Goal: Obtain resource: Download file/media

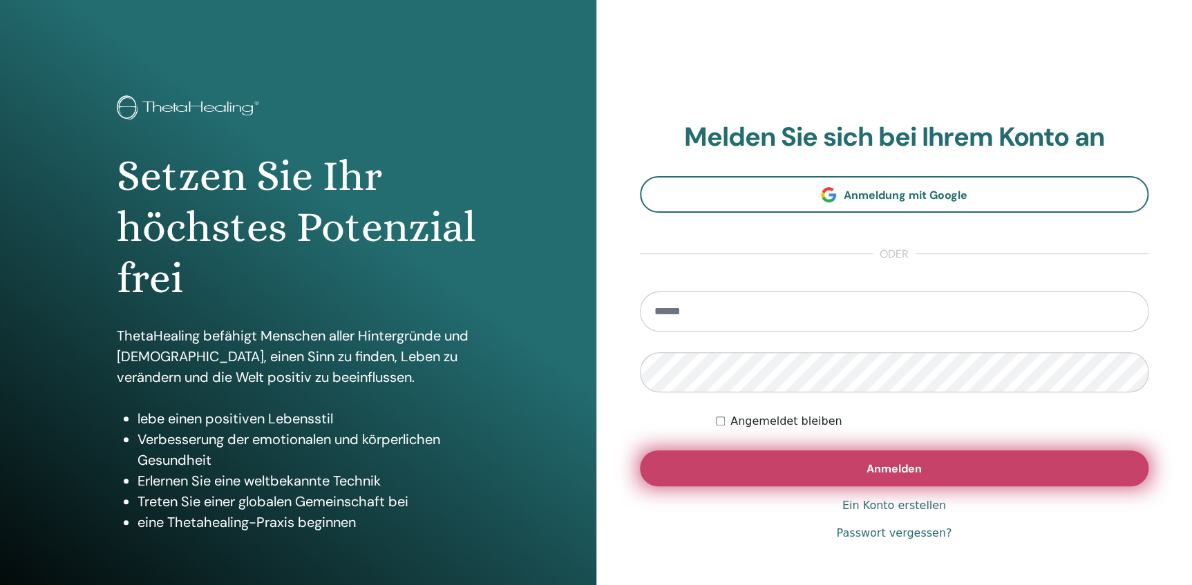
type input "**********"
click at [945, 472] on button "Anmelden" at bounding box center [894, 469] width 509 height 36
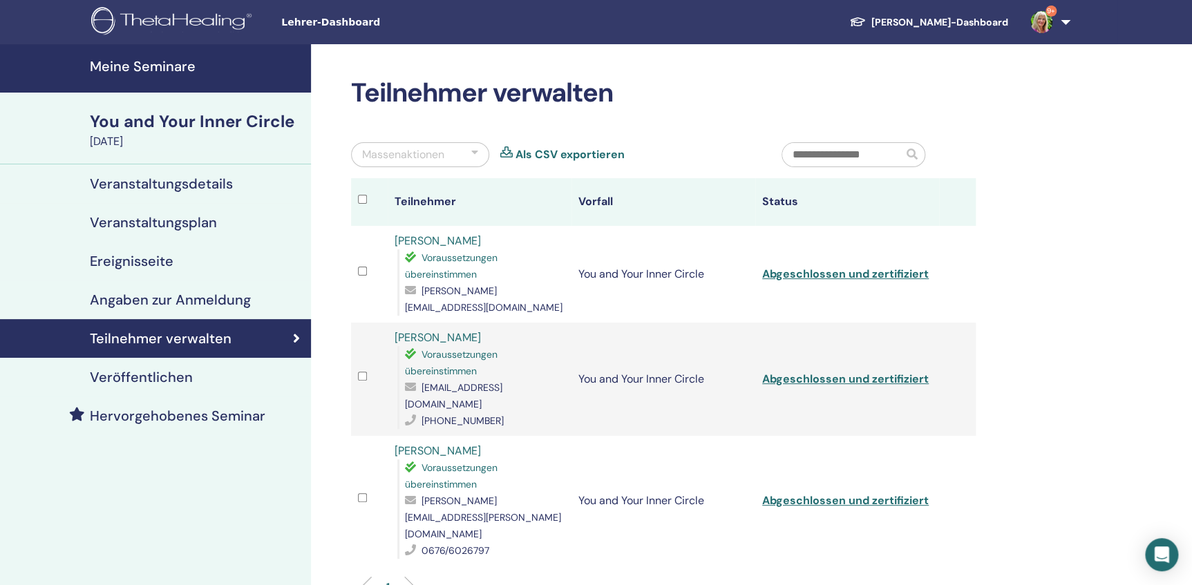
click at [145, 70] on h4 "Meine Seminare" at bounding box center [196, 66] width 213 height 17
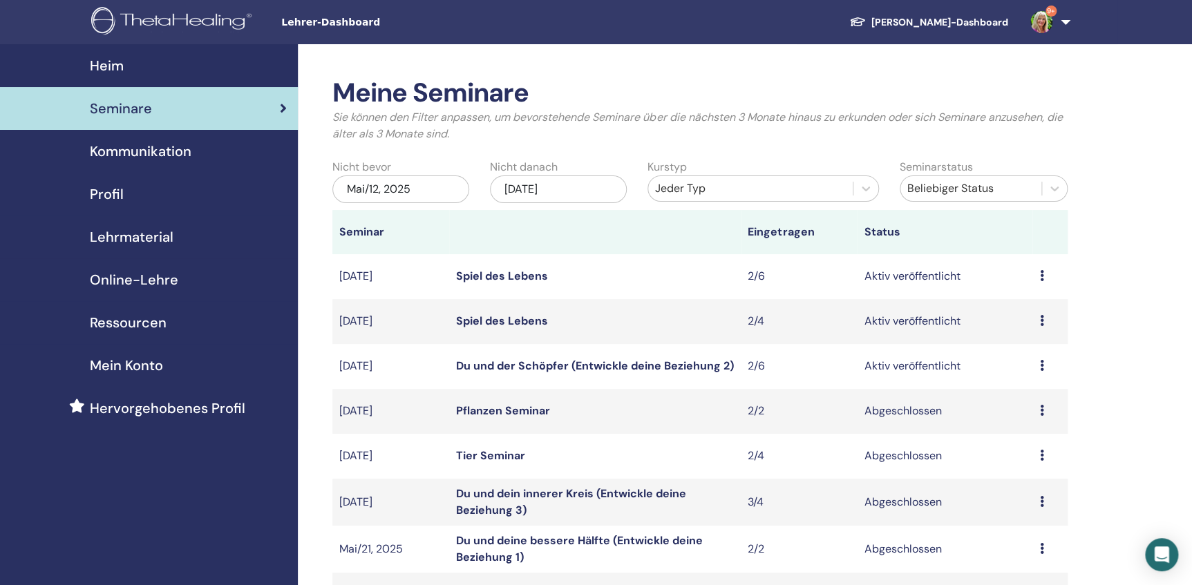
click at [1042, 367] on icon at bounding box center [1041, 365] width 4 height 11
click at [1033, 419] on link "Teilnehmer" at bounding box center [1017, 420] width 56 height 15
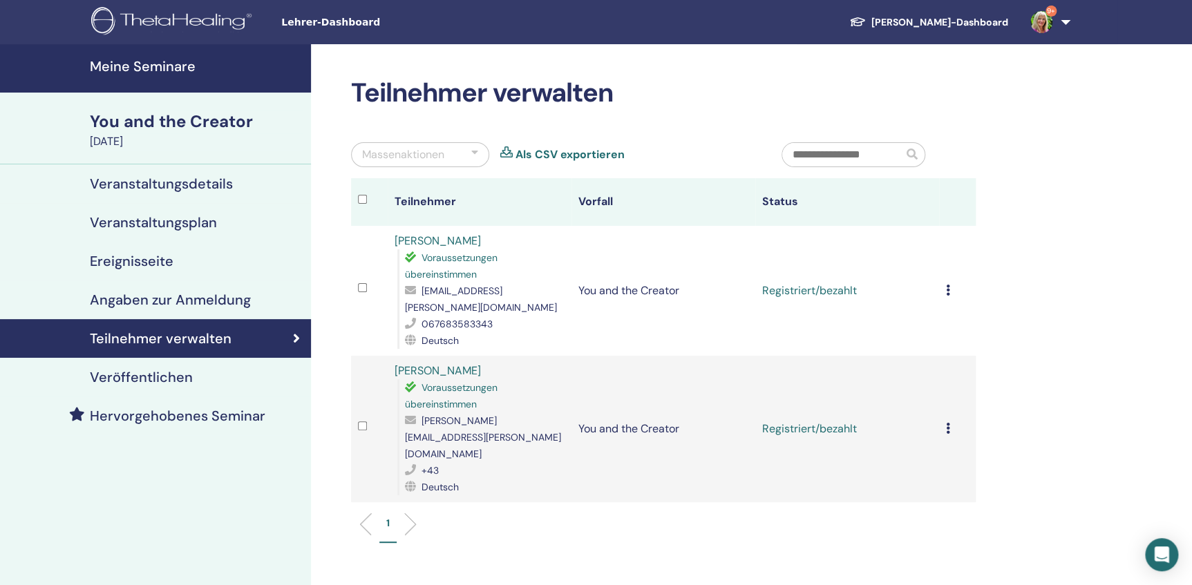
click at [950, 283] on div "Registrierung stornieren Keine automatische Zertifizierung durchführen Als beza…" at bounding box center [957, 291] width 23 height 17
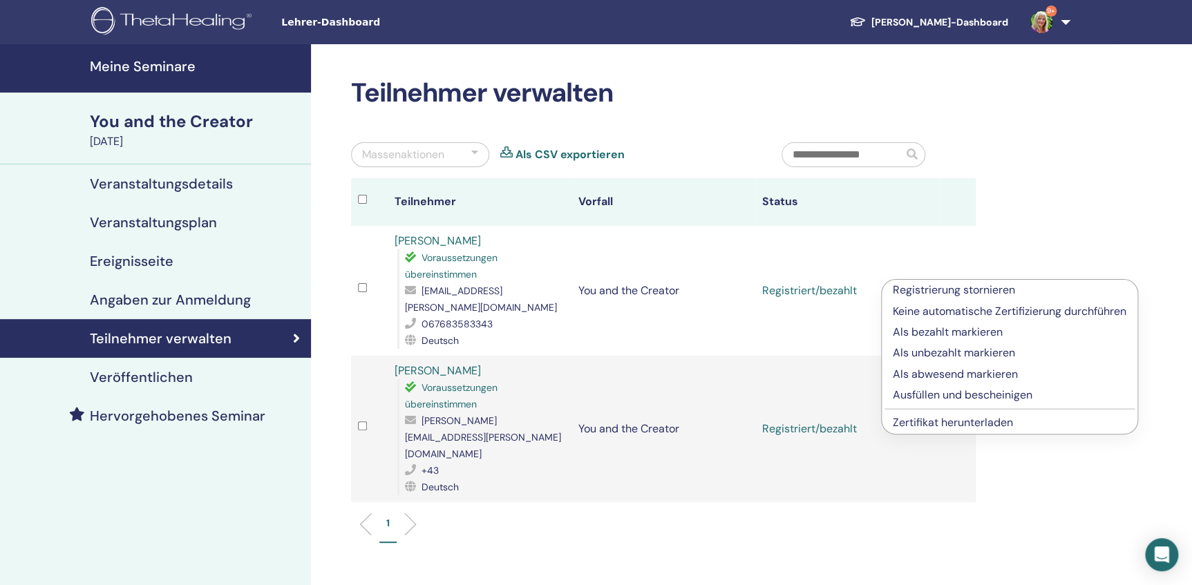
click at [939, 424] on link "Zertifikat herunterladen" at bounding box center [953, 422] width 120 height 15
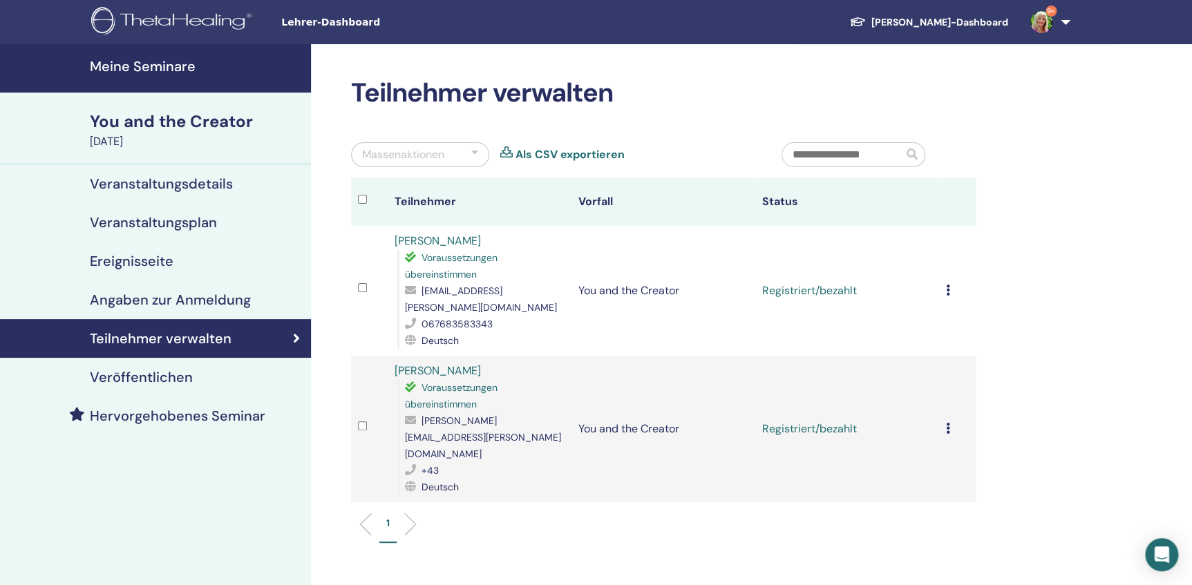
click at [948, 423] on icon at bounding box center [948, 428] width 4 height 11
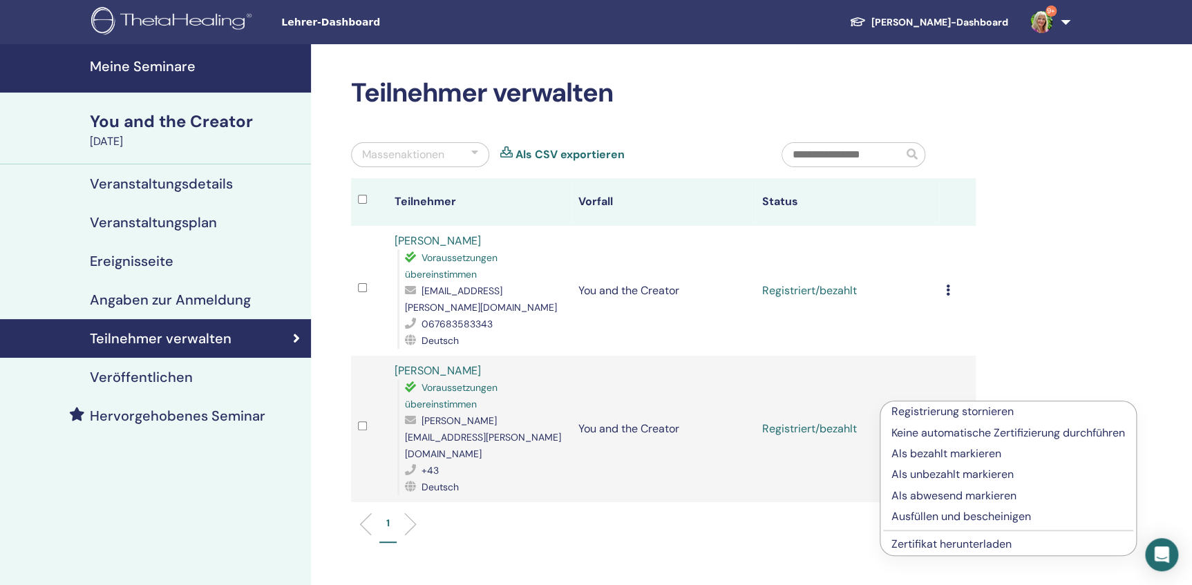
click at [911, 545] on link "Zertifikat herunterladen" at bounding box center [952, 544] width 120 height 15
